Goal: Task Accomplishment & Management: Manage account settings

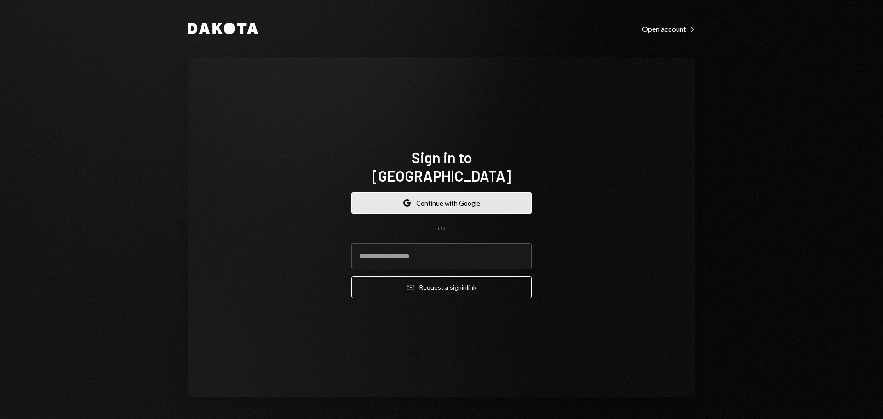
click at [496, 192] on button "Google Continue with Google" at bounding box center [441, 203] width 180 height 22
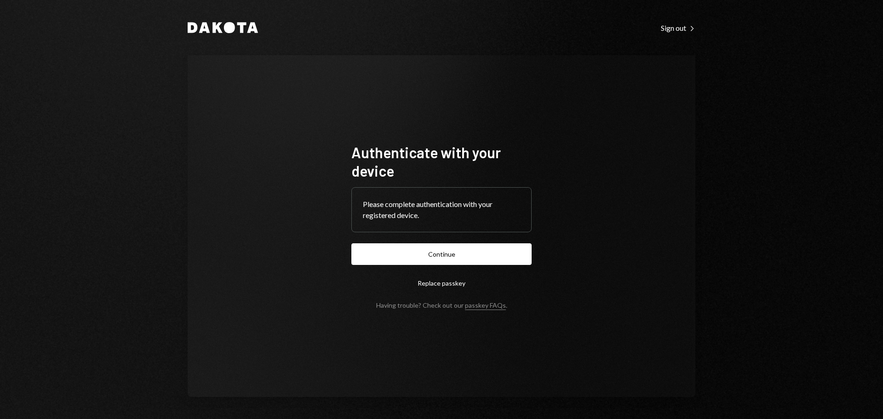
click at [491, 257] on button "Continue" at bounding box center [441, 254] width 180 height 22
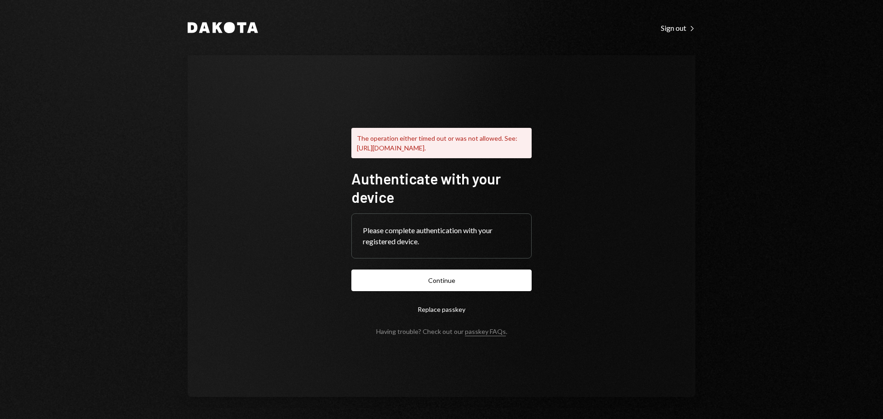
click at [447, 291] on button "Continue" at bounding box center [441, 281] width 180 height 22
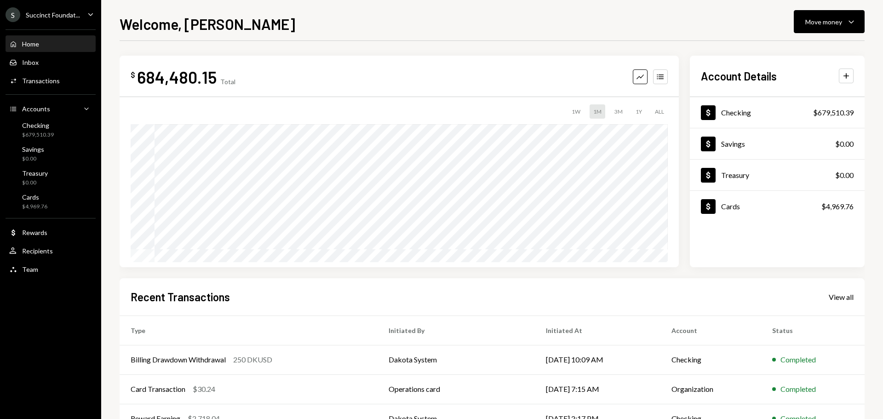
click at [41, 25] on div "Home Home Inbox Inbox Activities Transactions Accounts Accounts Caret Down Chec…" at bounding box center [50, 151] width 101 height 255
click at [43, 22] on ul "S Succinct Foundat... Caret Down Home Home Inbox Inbox Activities Transactions …" at bounding box center [50, 139] width 101 height 279
click at [47, 4] on ul "S Succinct Foundat... Caret Down Home Home Inbox Inbox Activities Transactions …" at bounding box center [50, 139] width 101 height 279
click at [75, 5] on ul "S Succinct Foundat... Caret Down Home Home Inbox Inbox Activities Transactions …" at bounding box center [50, 139] width 101 height 279
click at [69, 11] on div "Succinct Foundat..." at bounding box center [53, 15] width 54 height 8
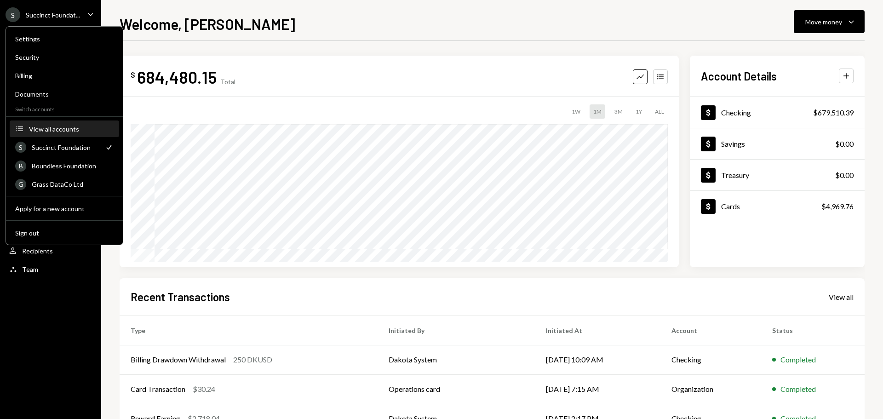
click at [47, 127] on div "View all accounts" at bounding box center [71, 129] width 85 height 8
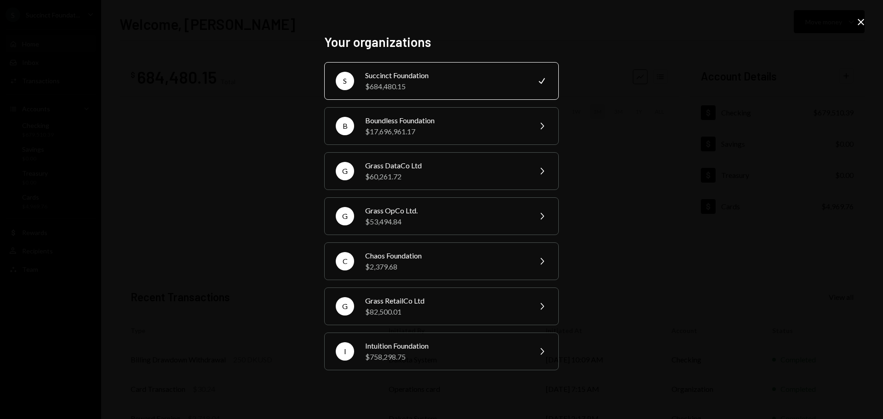
click at [864, 22] on icon "Close" at bounding box center [861, 22] width 11 height 11
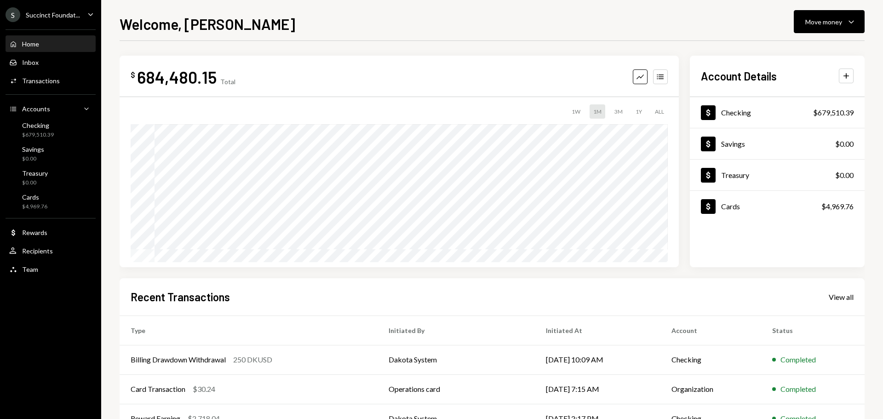
click at [42, 19] on div "S Succinct Foundat..." at bounding box center [43, 14] width 75 height 15
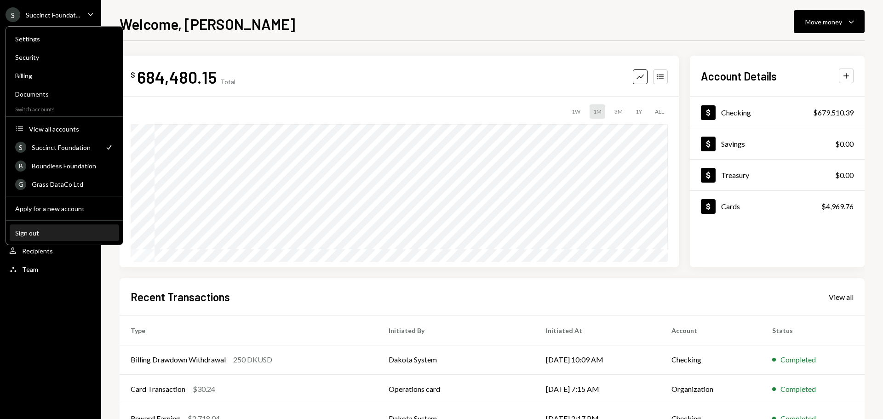
click at [36, 237] on button "Sign out" at bounding box center [64, 233] width 109 height 17
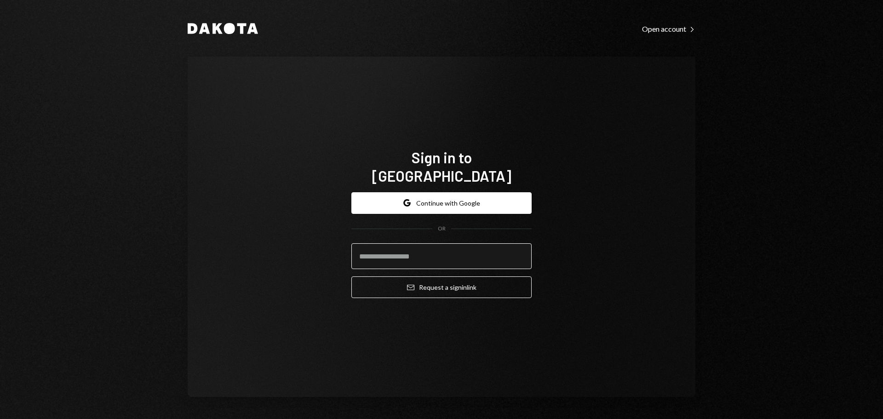
click at [393, 253] on input "email" at bounding box center [441, 256] width 180 height 26
type input "**********"
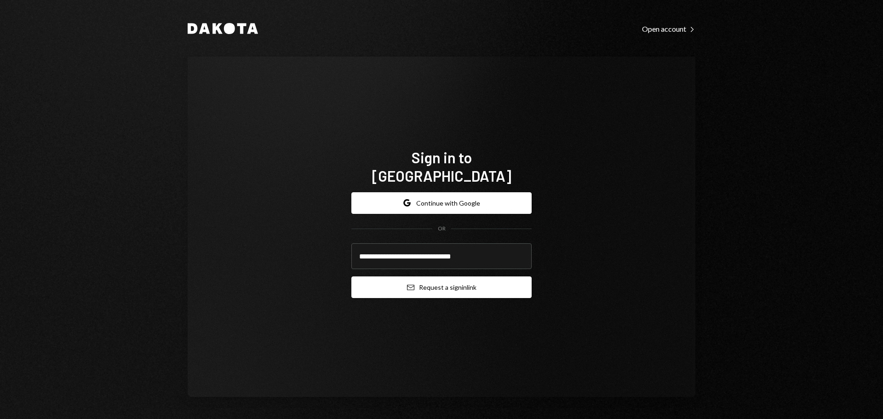
click at [459, 278] on button "Email Request a sign in link" at bounding box center [441, 287] width 180 height 22
